Goal: Transaction & Acquisition: Purchase product/service

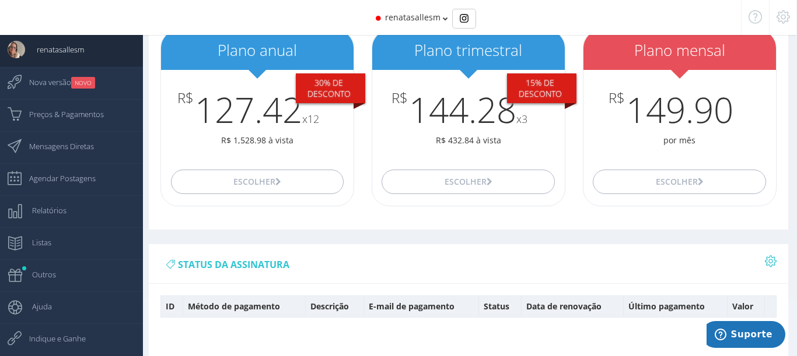
scroll to position [70, 0]
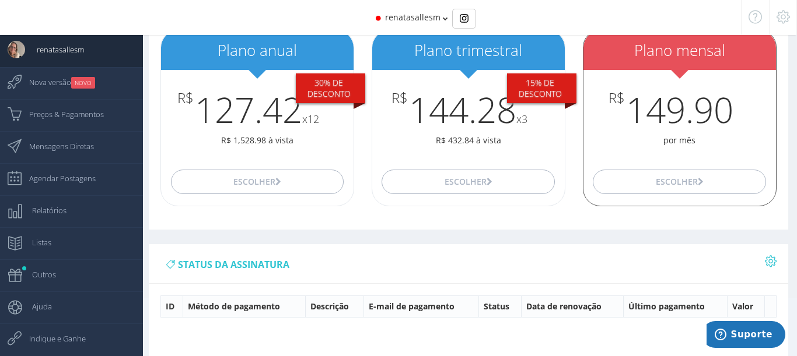
click at [671, 114] on h3 "R$ 149.90" at bounding box center [679, 109] width 193 height 39
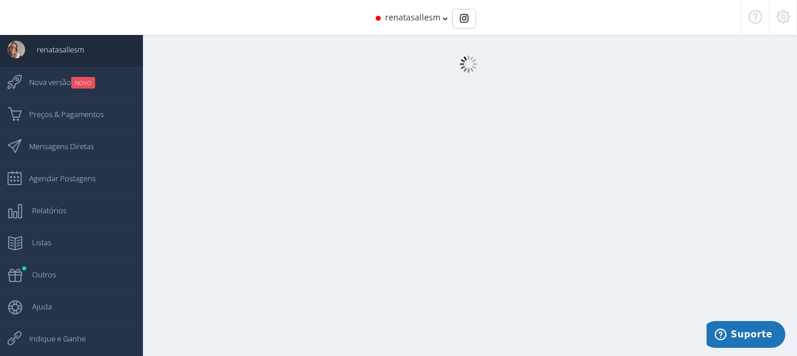
scroll to position [12, 0]
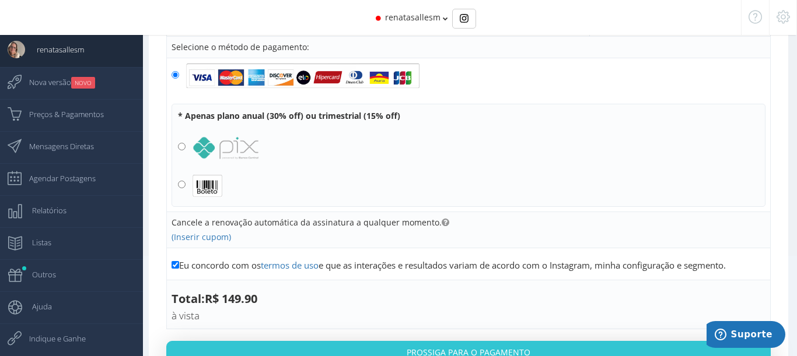
scroll to position [114, 0]
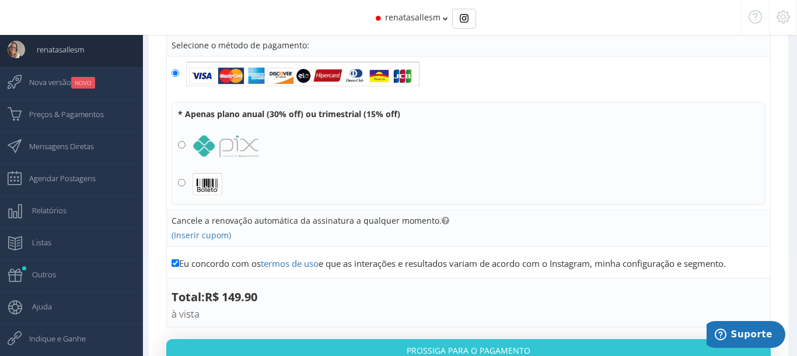
click at [181, 180] on input "radio" at bounding box center [182, 183] width 8 height 8
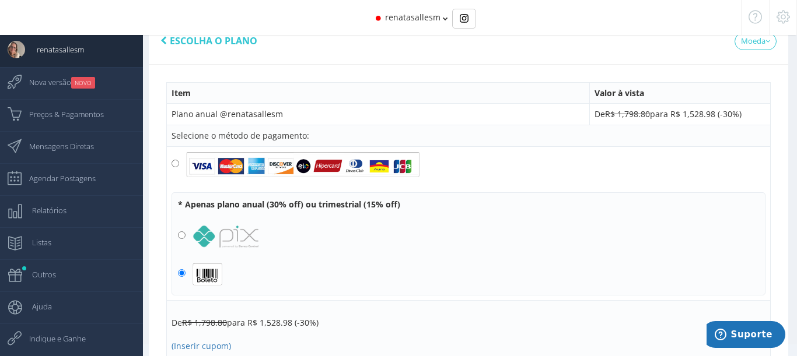
scroll to position [36, 0]
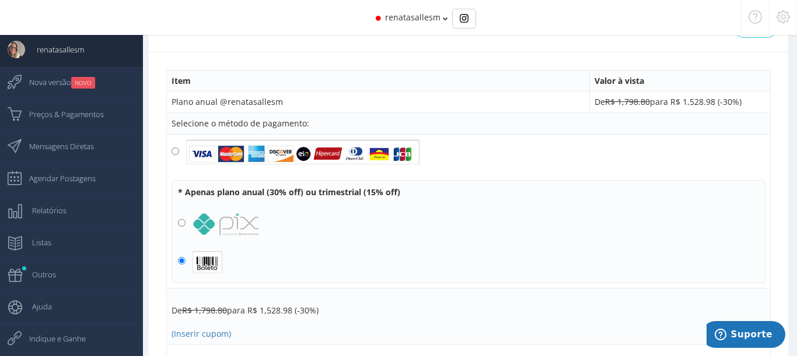
click at [174, 149] on input "radio" at bounding box center [176, 152] width 8 height 8
radio input "true"
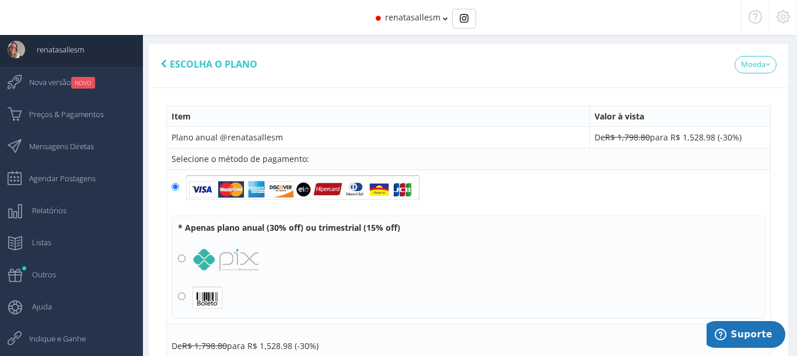
scroll to position [0, 0]
click at [211, 65] on span "Escolha o plano" at bounding box center [214, 64] width 88 height 13
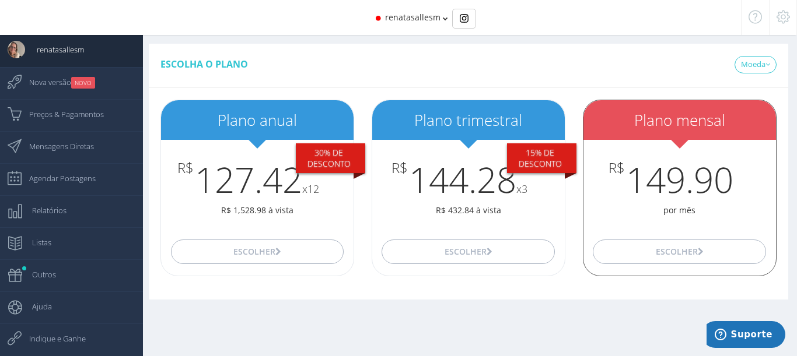
click at [666, 198] on h3 "R$ 149.90" at bounding box center [679, 179] width 193 height 39
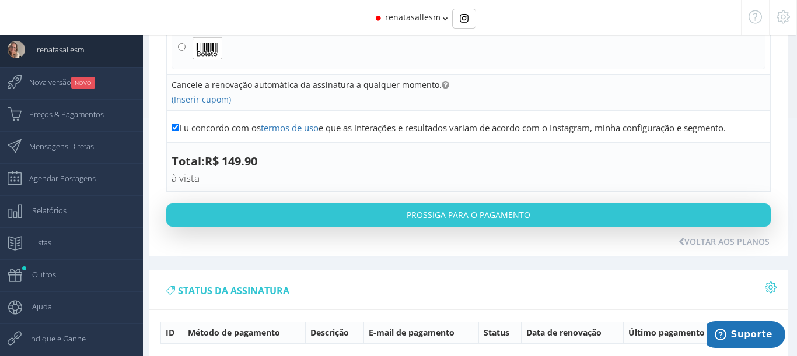
scroll to position [256, 0]
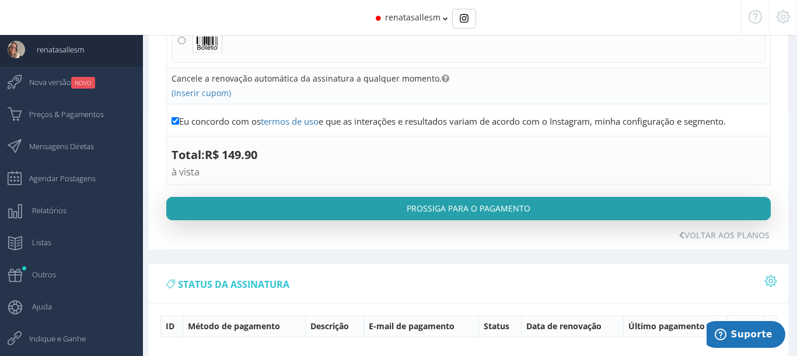
click at [469, 204] on button "Prossiga para o pagamento" at bounding box center [468, 208] width 604 height 23
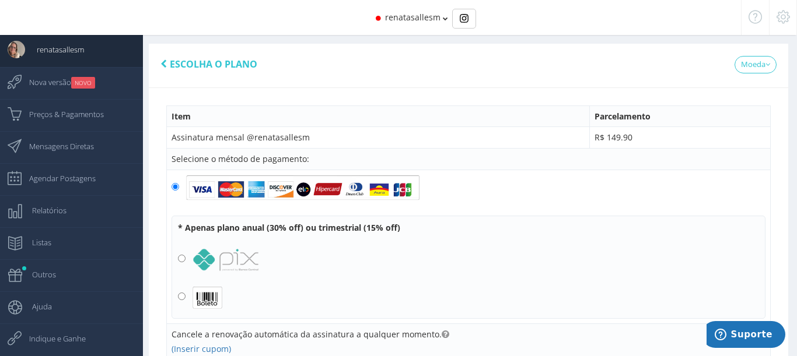
click at [439, 19] on span "renatasallesm" at bounding box center [412, 17] width 55 height 11
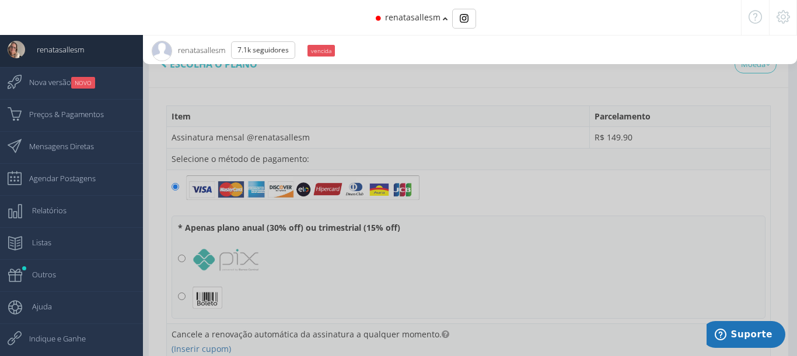
click at [439, 19] on span "renatasallesm" at bounding box center [412, 17] width 55 height 11
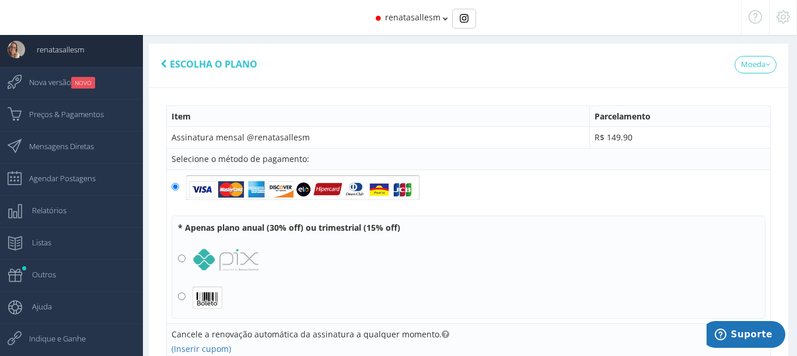
click at [784, 20] on icon at bounding box center [783, 17] width 13 height 8
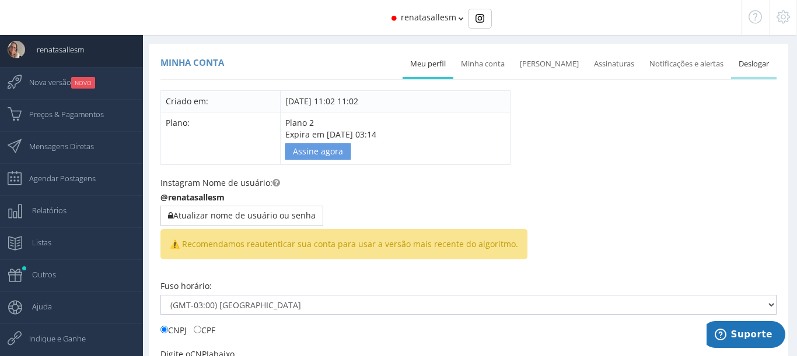
click at [758, 61] on link "Deslogar" at bounding box center [754, 64] width 46 height 26
